Goal: Find specific page/section: Find specific page/section

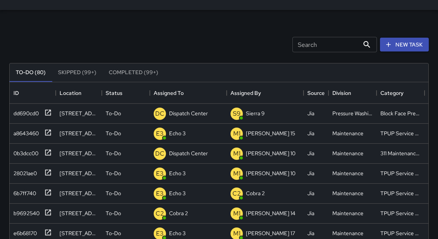
scroll to position [321, 415]
click at [193, 112] on p "Dispatch Center" at bounding box center [188, 114] width 39 height 8
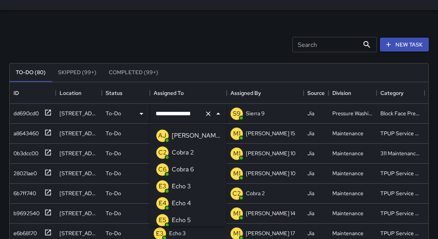
scroll to position [561, 0]
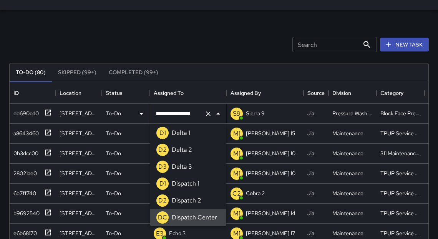
click at [192, 114] on input "**********" at bounding box center [178, 114] width 48 height 15
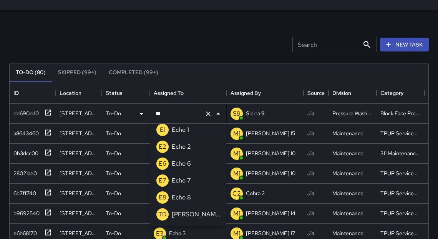
scroll to position [0, 0]
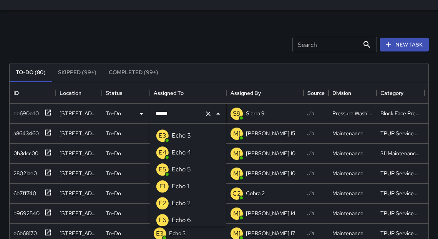
type input "******"
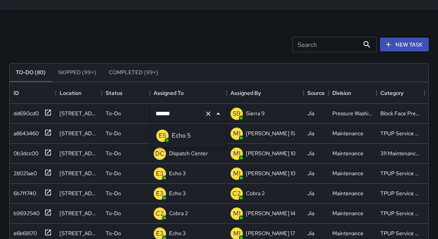
click at [187, 138] on p "Echo 5" at bounding box center [181, 135] width 19 height 9
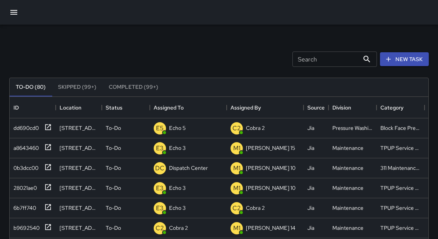
drag, startPoint x: 216, startPoint y: 43, endPoint x: 224, endPoint y: 53, distance: 12.9
click at [216, 43] on div "Search Search New Task" at bounding box center [219, 59] width 423 height 40
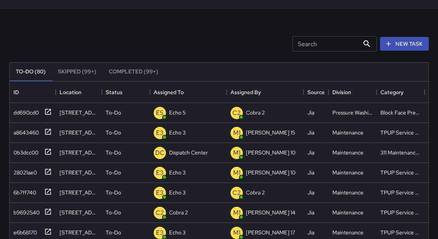
scroll to position [15, 0]
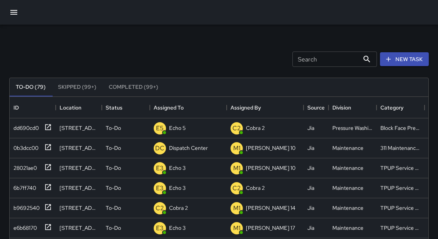
scroll to position [5, 5]
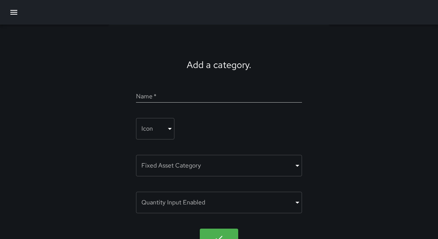
click at [13, 12] on icon "button" at bounding box center [13, 12] width 7 height 5
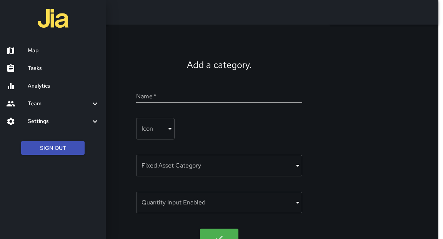
click at [30, 53] on h6 "Map" at bounding box center [64, 51] width 72 height 8
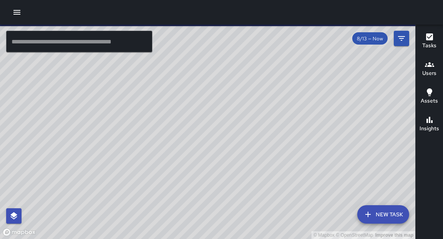
drag, startPoint x: 259, startPoint y: 135, endPoint x: 248, endPoint y: 122, distance: 16.9
click at [256, 116] on div "© Mapbox © OpenStreetMap Improve this map" at bounding box center [207, 132] width 415 height 215
drag, startPoint x: 309, startPoint y: 138, endPoint x: 301, endPoint y: 109, distance: 30.1
click at [301, 109] on div "© Mapbox © OpenStreetMap Improve this map" at bounding box center [207, 132] width 415 height 215
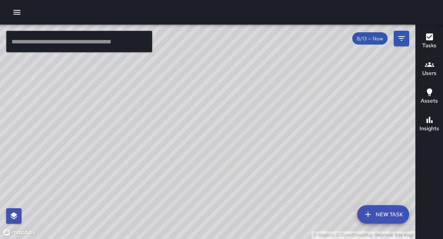
drag, startPoint x: 307, startPoint y: 115, endPoint x: 308, endPoint y: 95, distance: 19.3
click at [308, 95] on div "© Mapbox © OpenStreetMap Improve this map" at bounding box center [207, 132] width 415 height 215
drag, startPoint x: 194, startPoint y: 197, endPoint x: 242, endPoint y: 151, distance: 66.6
click at [242, 151] on div "© Mapbox © OpenStreetMap Improve this map" at bounding box center [207, 132] width 415 height 215
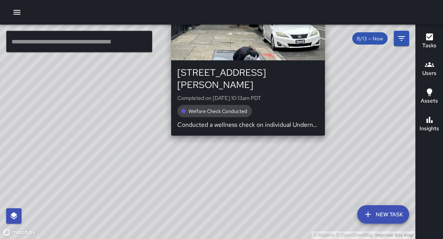
drag, startPoint x: 248, startPoint y: 186, endPoint x: 244, endPoint y: 129, distance: 57.8
click at [245, 129] on div "© Mapbox © OpenStreetMap Improve this map S2 Sierra 2 1411 Webster Street Compl…" at bounding box center [207, 132] width 415 height 215
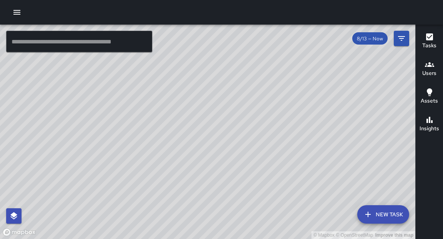
click at [265, 123] on div "© Mapbox © OpenStreetMap Improve this map" at bounding box center [207, 132] width 415 height 215
